Goal: Task Accomplishment & Management: Manage account settings

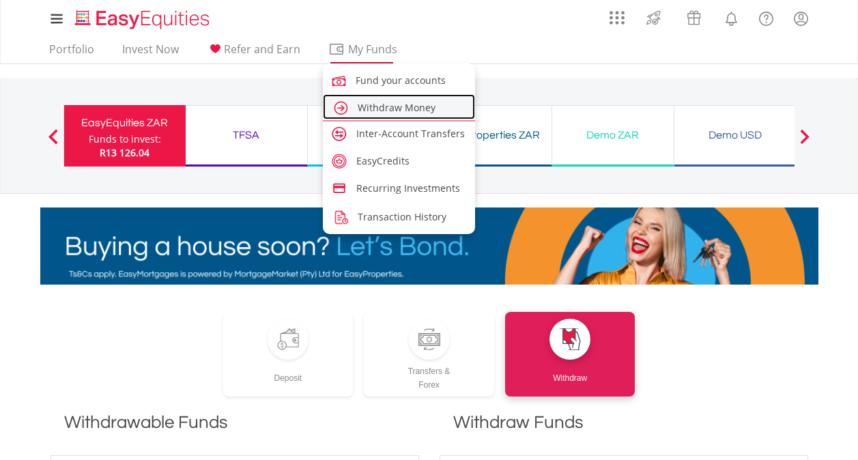
click at [393, 106] on span "Withdraw Money" at bounding box center [397, 107] width 78 height 13
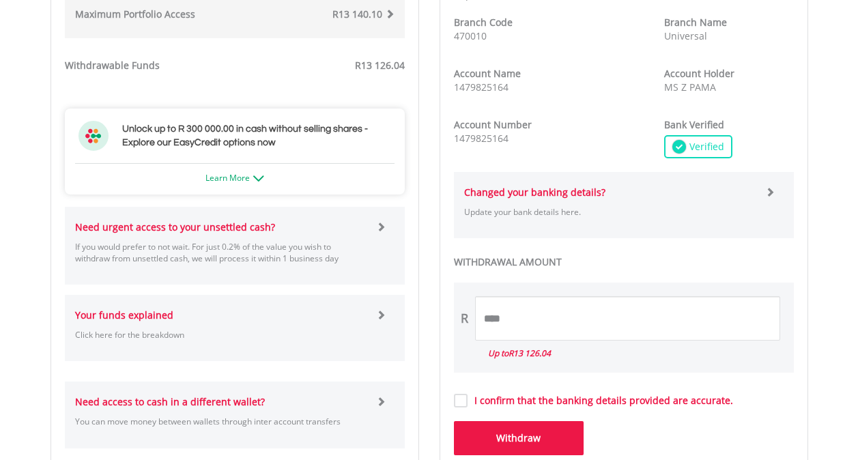
scroll to position [643, 0]
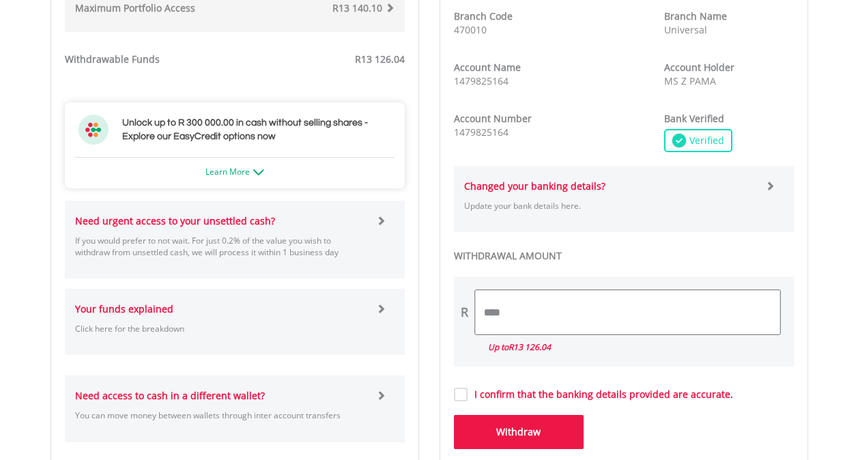
click at [659, 305] on input "****" at bounding box center [627, 312] width 305 height 44
type input "*"
type input "*****"
click at [508, 430] on button "Withdraw" at bounding box center [519, 432] width 130 height 34
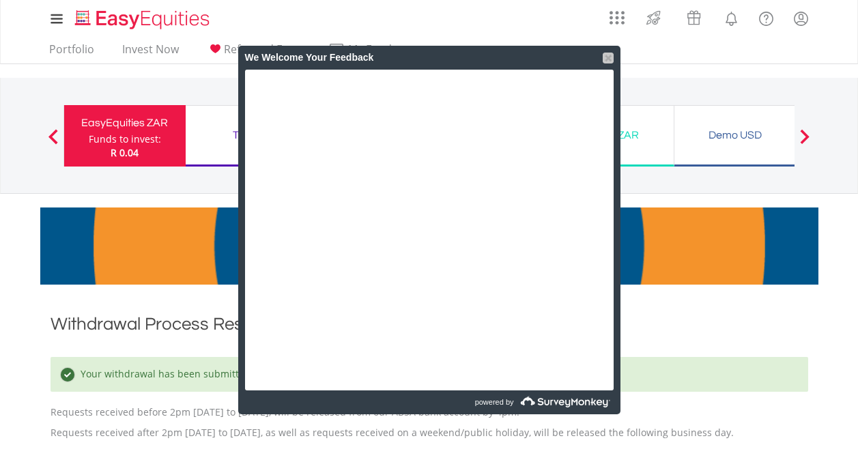
click at [607, 57] on div at bounding box center [608, 58] width 11 height 11
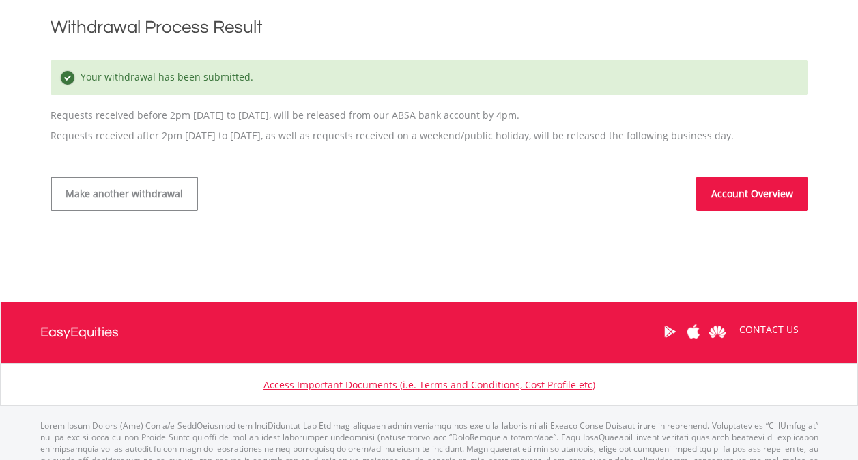
scroll to position [335, 0]
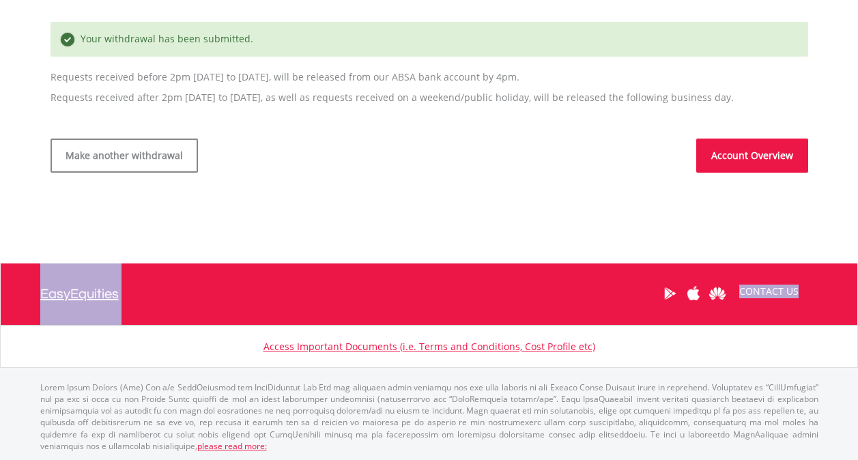
drag, startPoint x: 856, startPoint y: 298, endPoint x: 871, endPoint y: 224, distance: 75.8
click at [858, 224] on html "My Investments Invest Now New Listings Sell My Recurring Investments Pending Or…" at bounding box center [429, 69] width 858 height 808
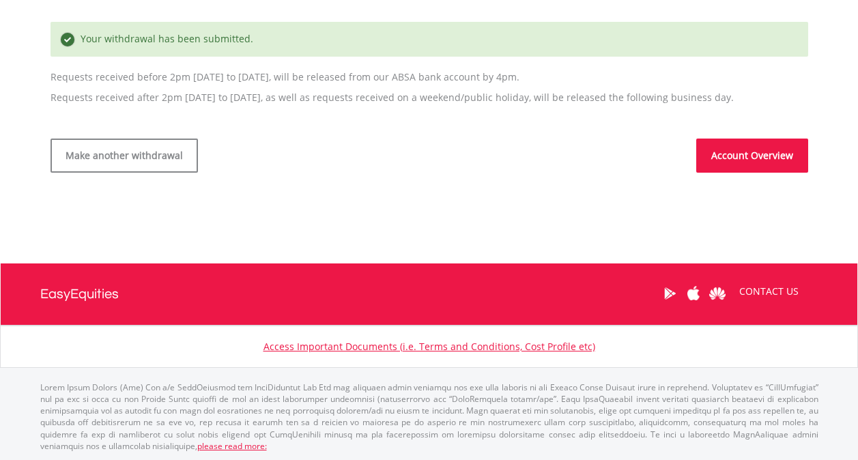
drag, startPoint x: 868, startPoint y: 224, endPoint x: 840, endPoint y: 83, distance: 143.4
click at [840, 83] on body "My Investments Invest Now New Listings Sell My Recurring Investments Pending Or…" at bounding box center [429, 69] width 858 height 808
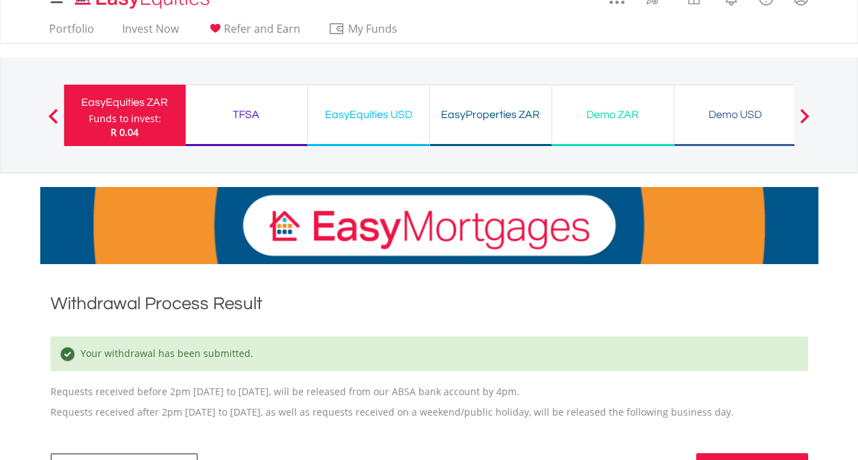
scroll to position [20, 0]
